Goal: Task Accomplishment & Management: Use online tool/utility

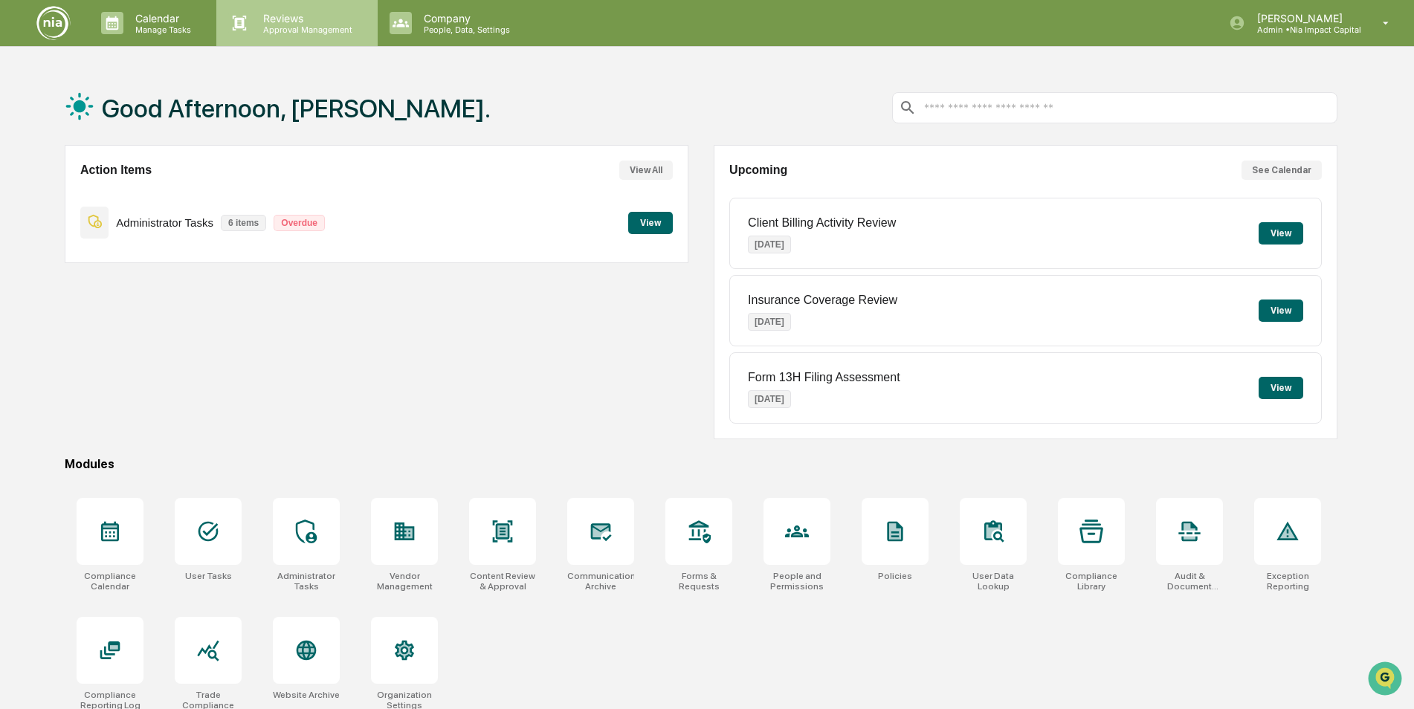
click at [311, 19] on p "Reviews" at bounding box center [305, 18] width 109 height 13
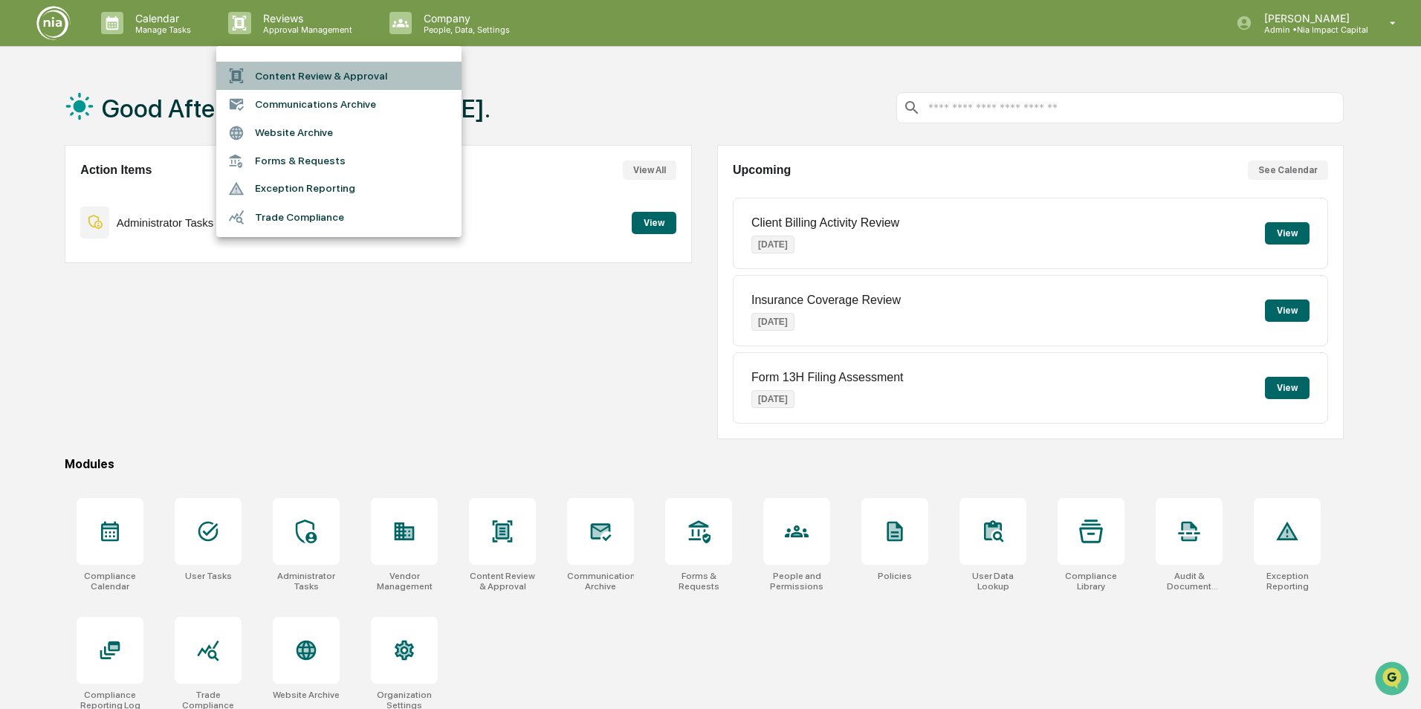
click at [331, 82] on li "Content Review & Approval" at bounding box center [338, 76] width 245 height 28
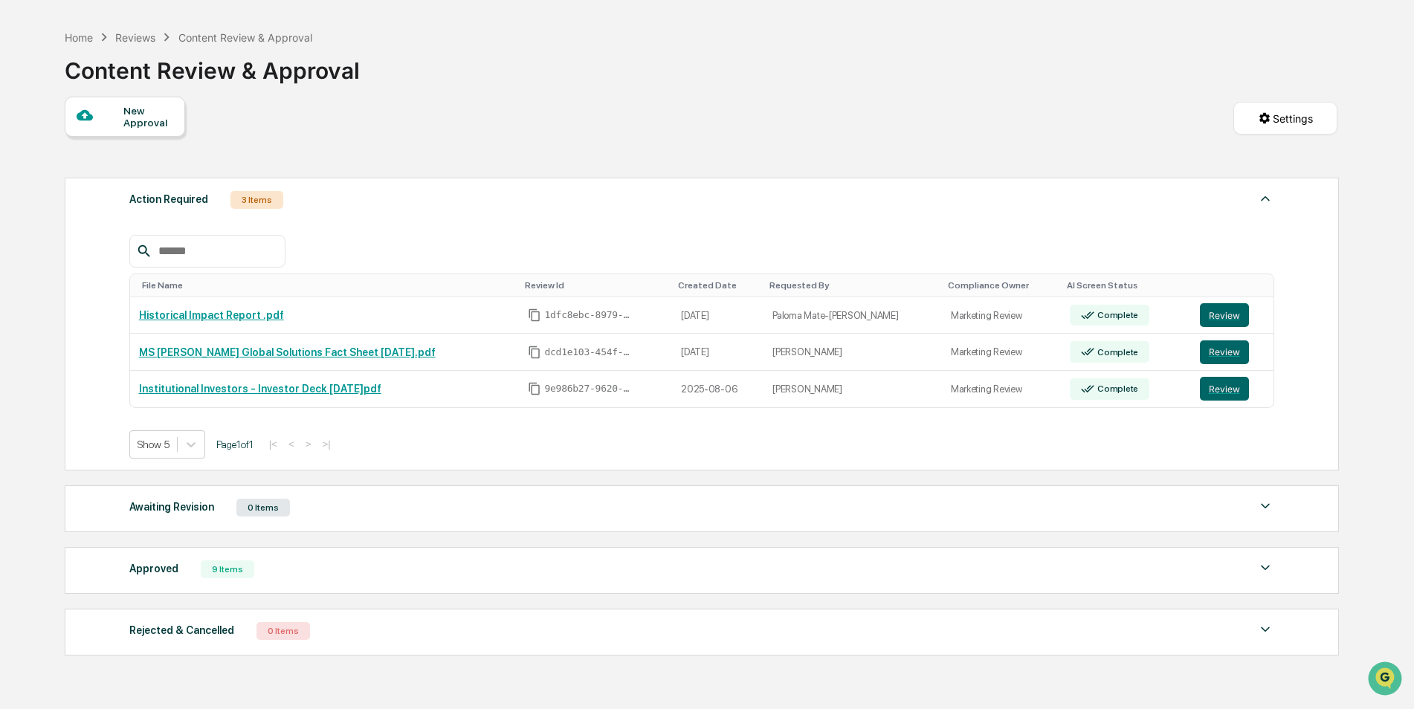
scroll to position [74, 0]
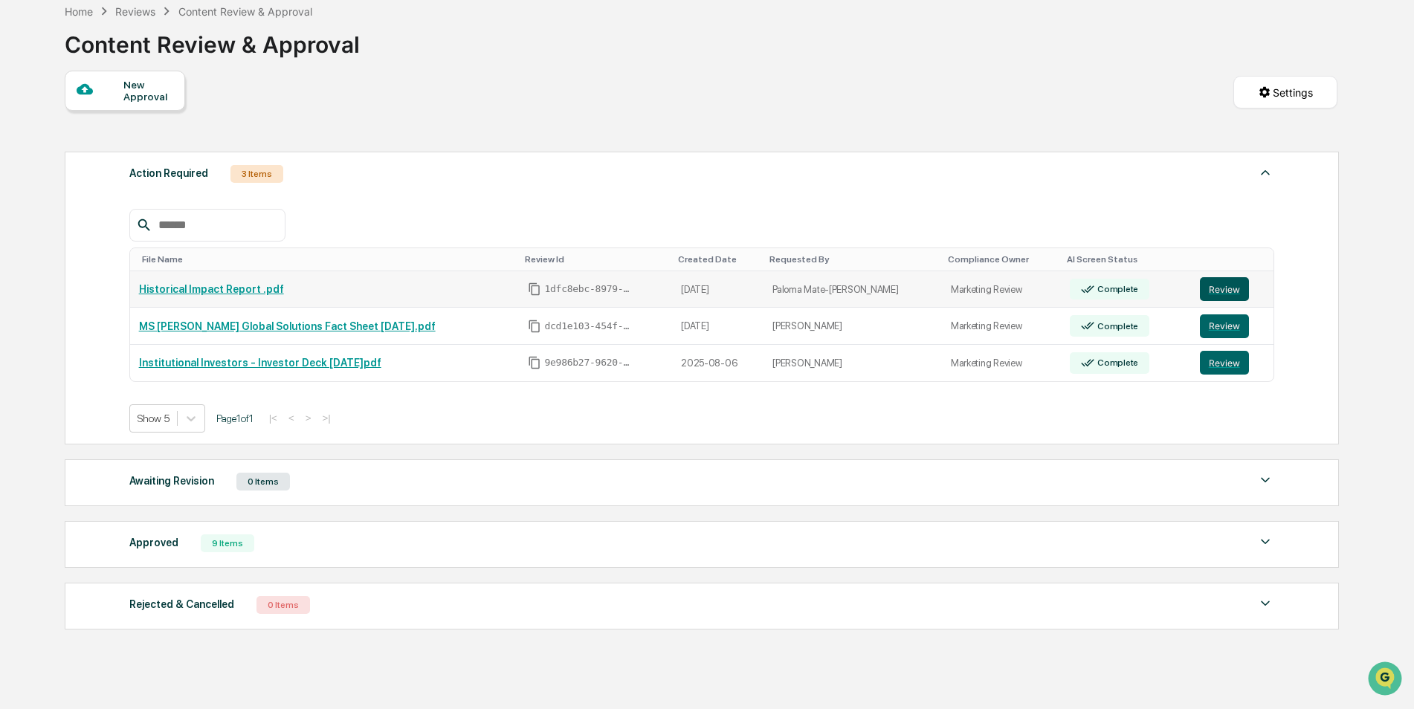
click at [1217, 289] on button "Review" at bounding box center [1224, 289] width 49 height 24
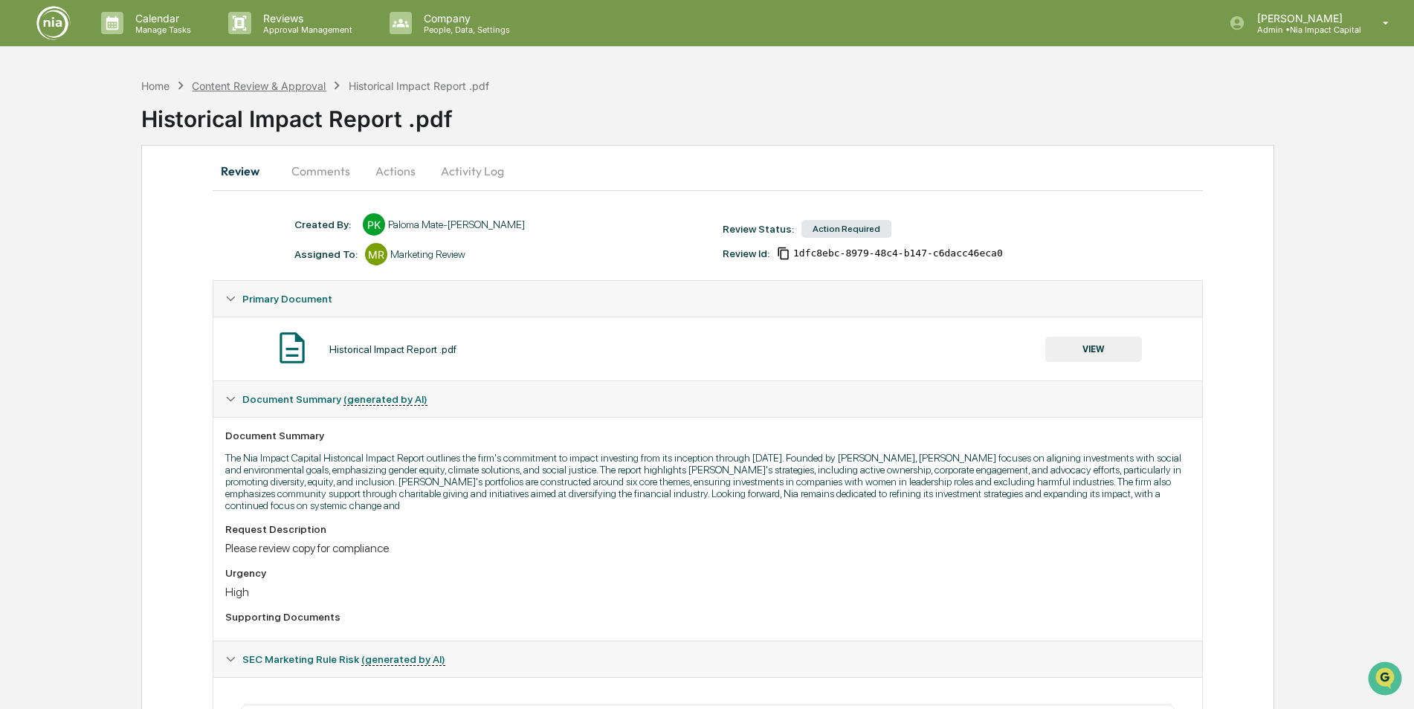
click at [282, 91] on div "Content Review & Approval" at bounding box center [259, 86] width 134 height 13
click at [269, 85] on div "Content Review & Approval" at bounding box center [259, 86] width 134 height 13
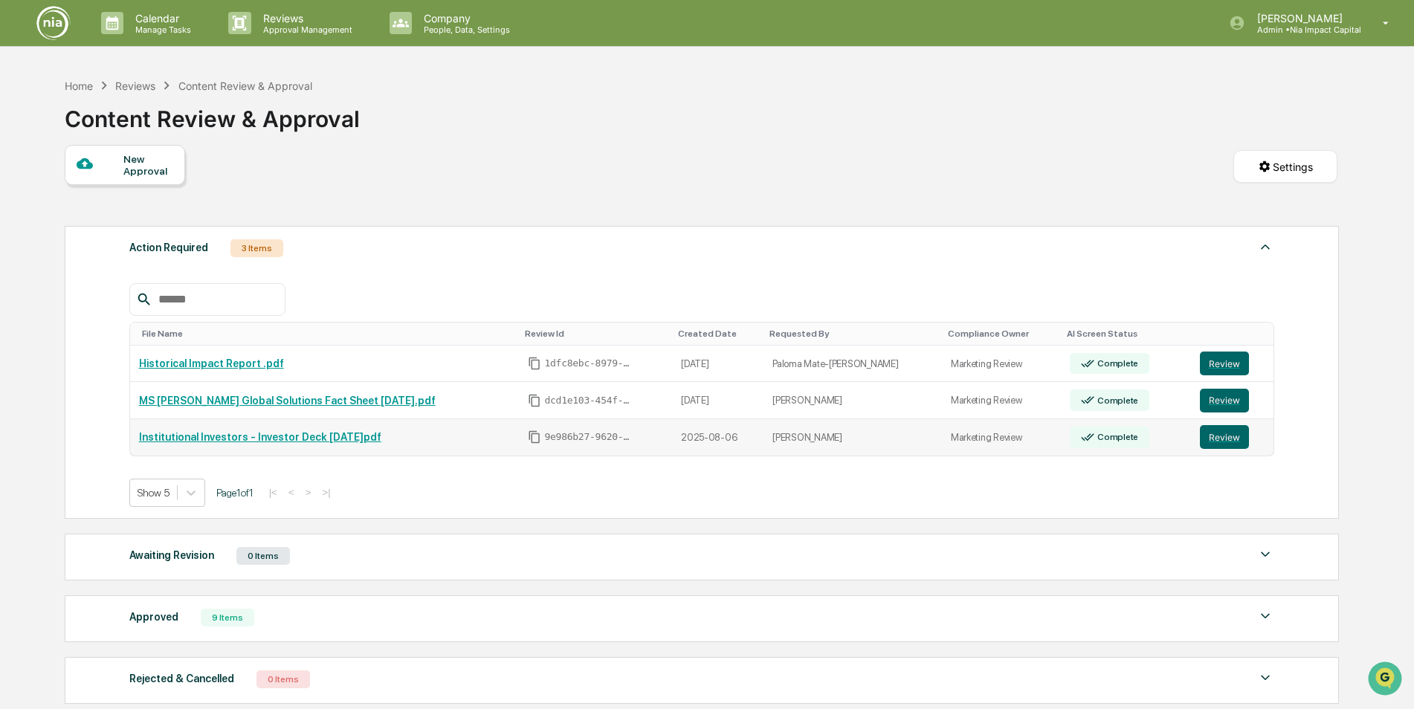
click at [242, 439] on link "Institutional Investors - Investor Deck [DATE]pdf" at bounding box center [260, 437] width 242 height 12
click at [362, 437] on link "Institutional Investors - Investor Deck [DATE]pdf" at bounding box center [260, 437] width 242 height 12
